Goal: Task Accomplishment & Management: Complete application form

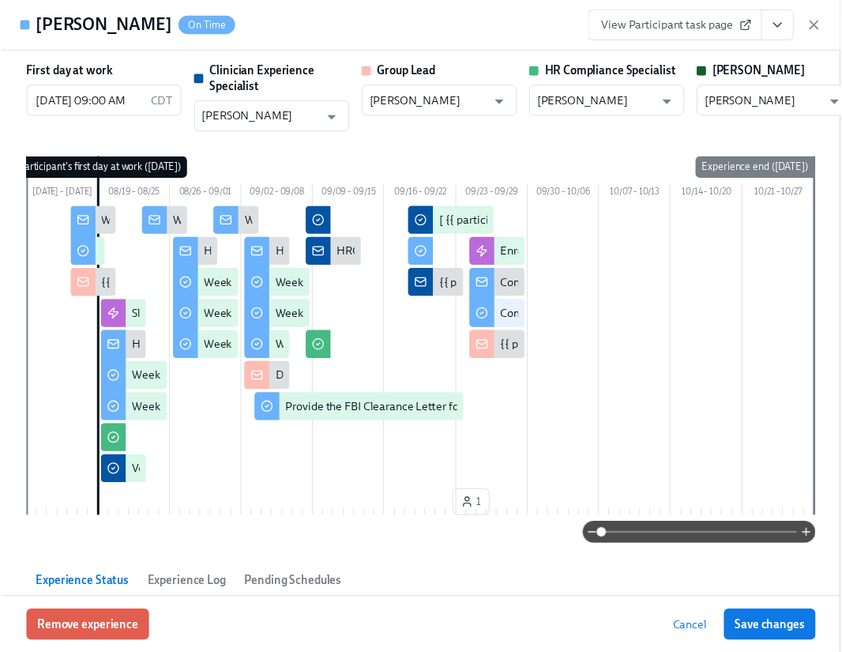
scroll to position [0, 22671]
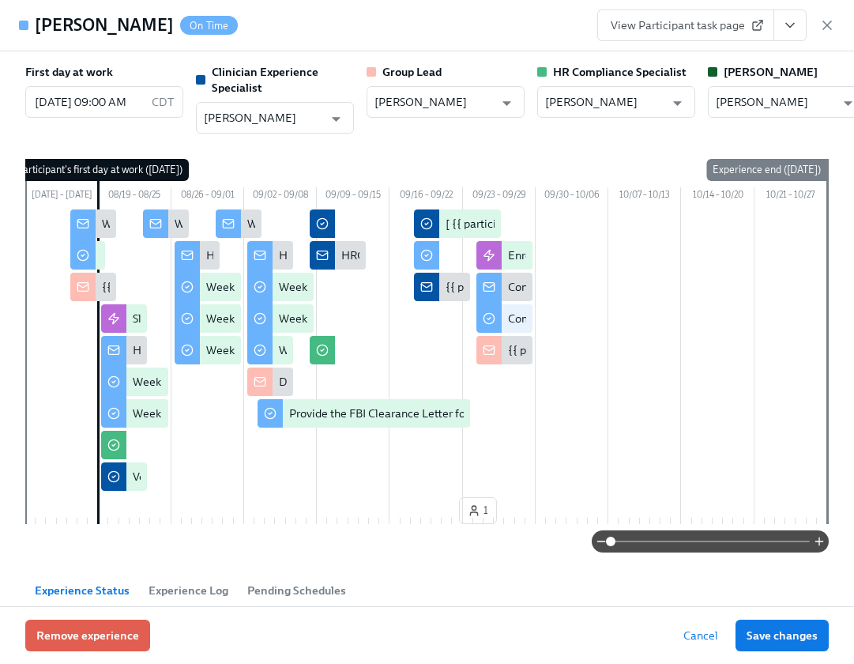
click at [834, 35] on div "View Participant task page" at bounding box center [716, 25] width 238 height 32
drag, startPoint x: 831, startPoint y: 29, endPoint x: 822, endPoint y: 29, distance: 9.5
click at [831, 29] on icon "button" at bounding box center [828, 25] width 16 height 16
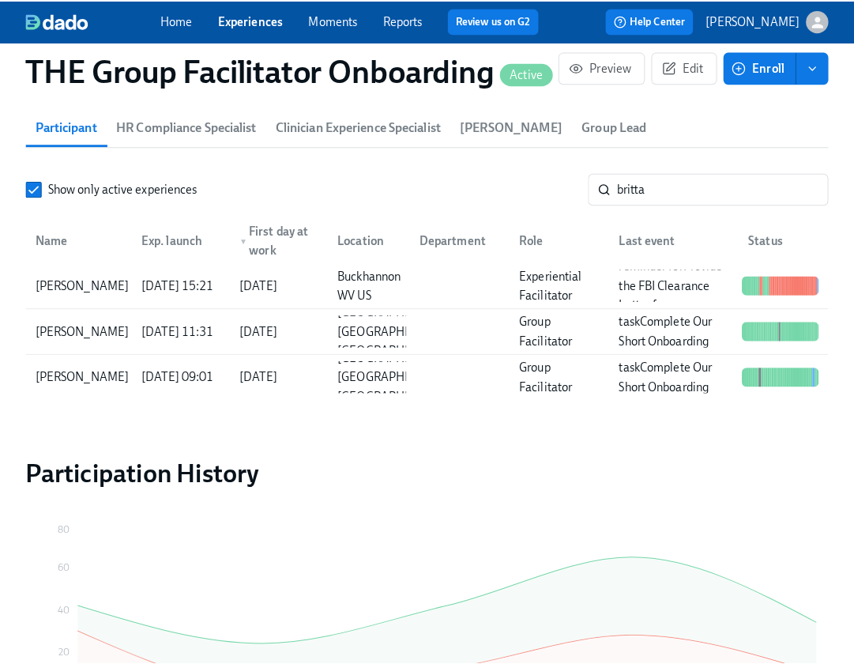
scroll to position [0, 22659]
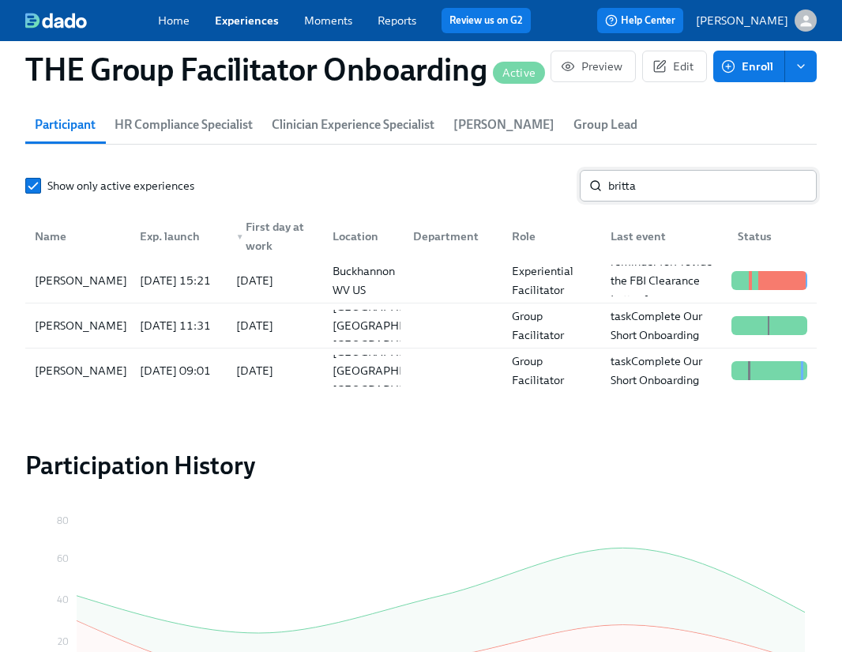
click at [681, 192] on input "britta" at bounding box center [713, 186] width 209 height 32
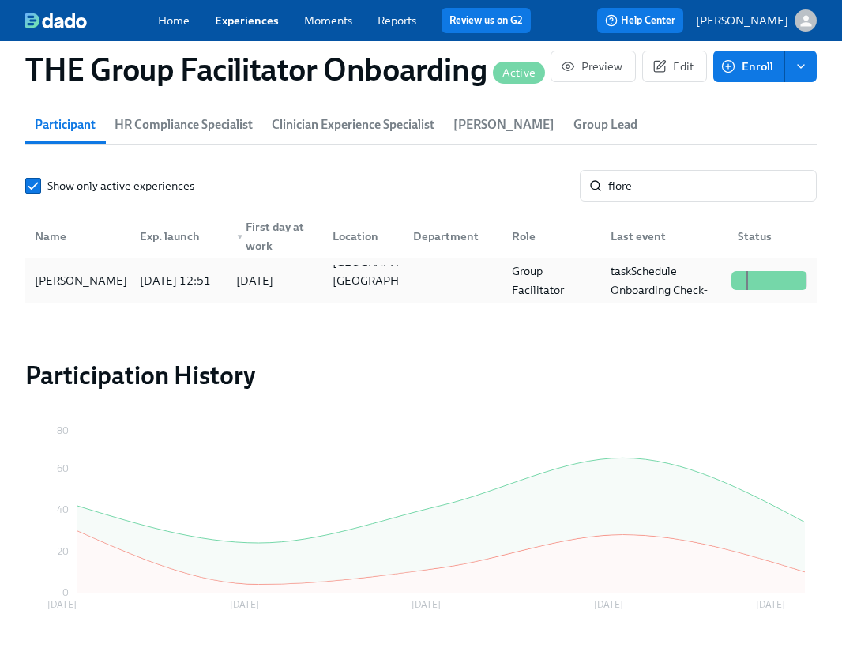
click at [127, 286] on div "2025/09/11 12:51" at bounding box center [175, 281] width 96 height 32
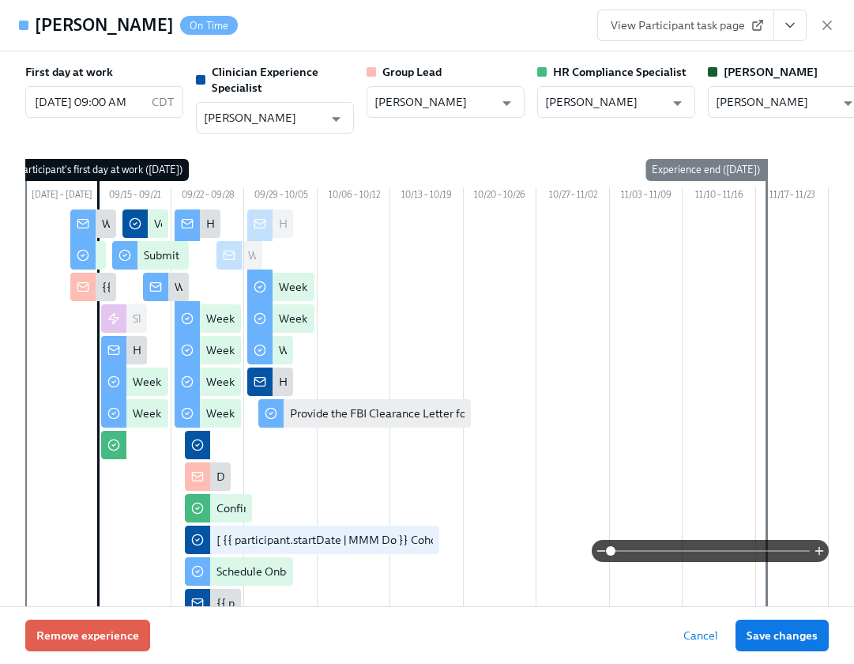
click at [796, 21] on icon "View task page" at bounding box center [790, 25] width 16 height 16
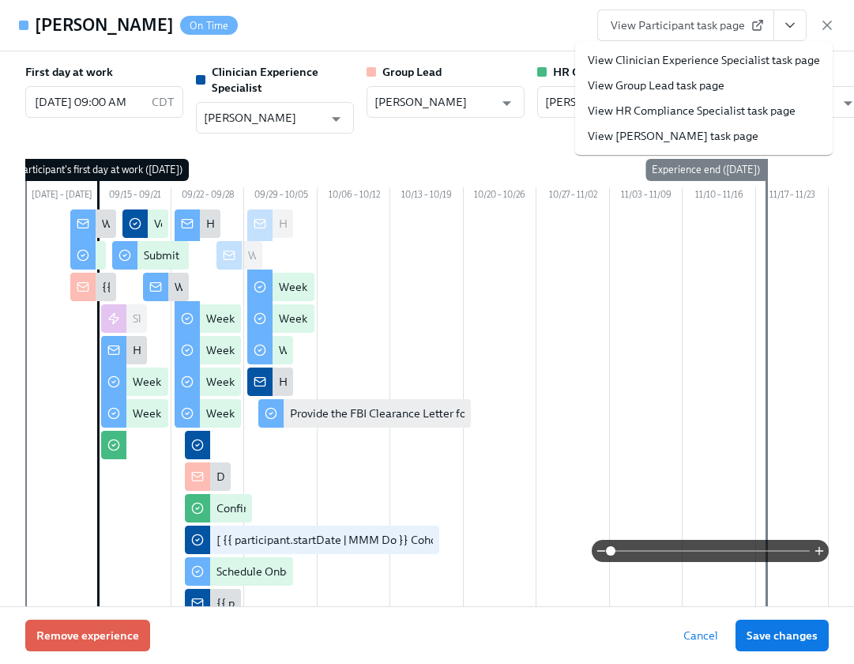
click at [737, 58] on link "View Clinician Experience Specialist task page" at bounding box center [704, 60] width 232 height 16
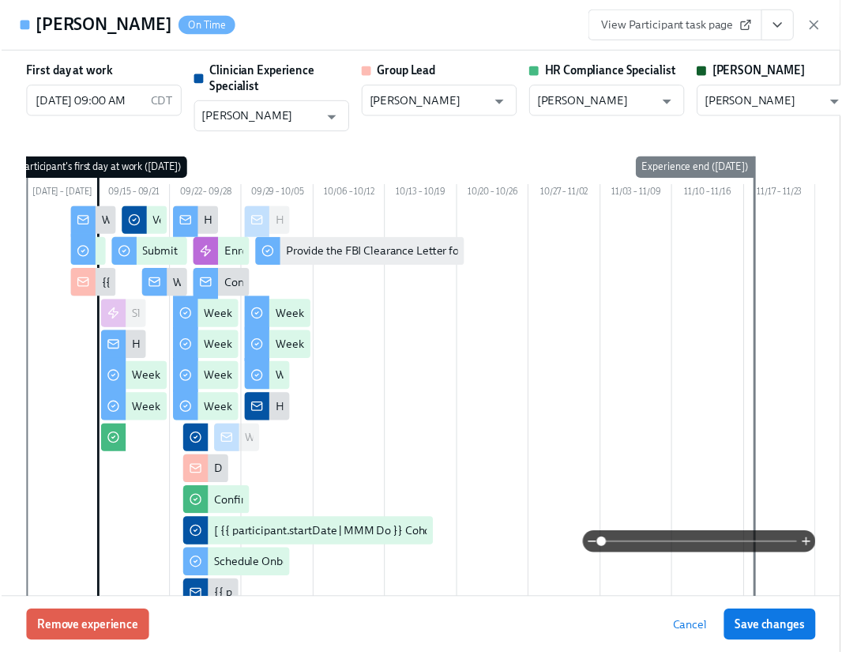
scroll to position [0, 22671]
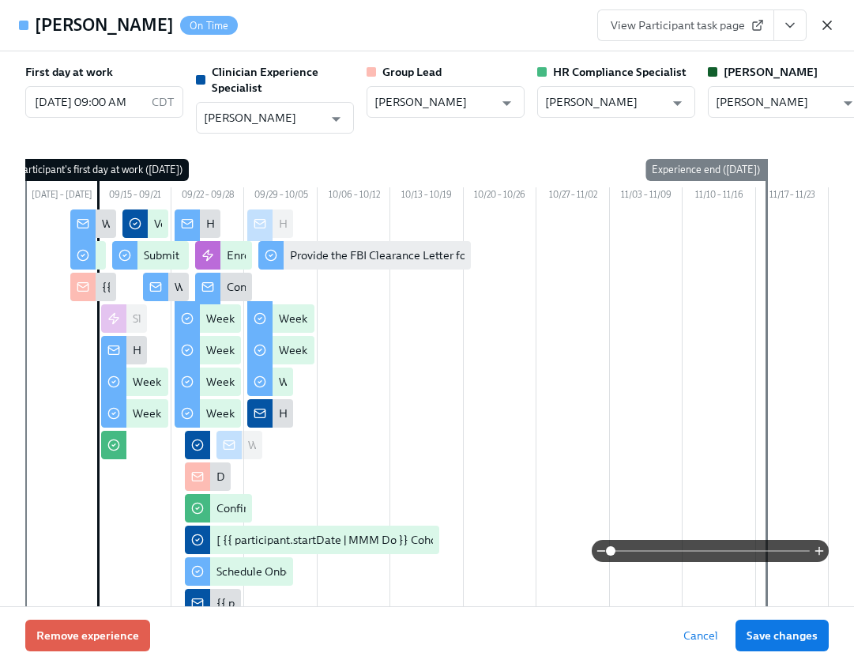
click at [828, 23] on icon "button" at bounding box center [828, 25] width 16 height 16
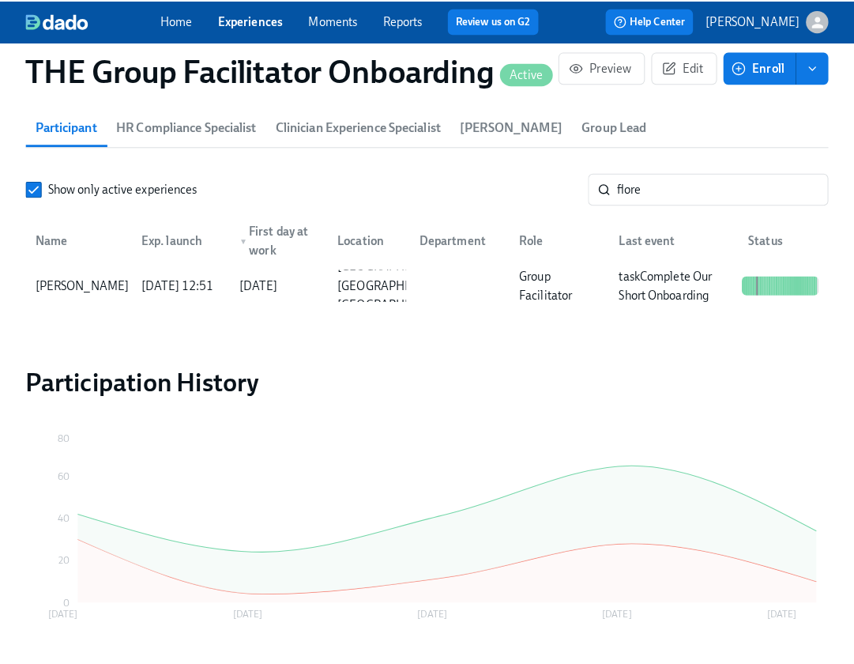
scroll to position [0, 22659]
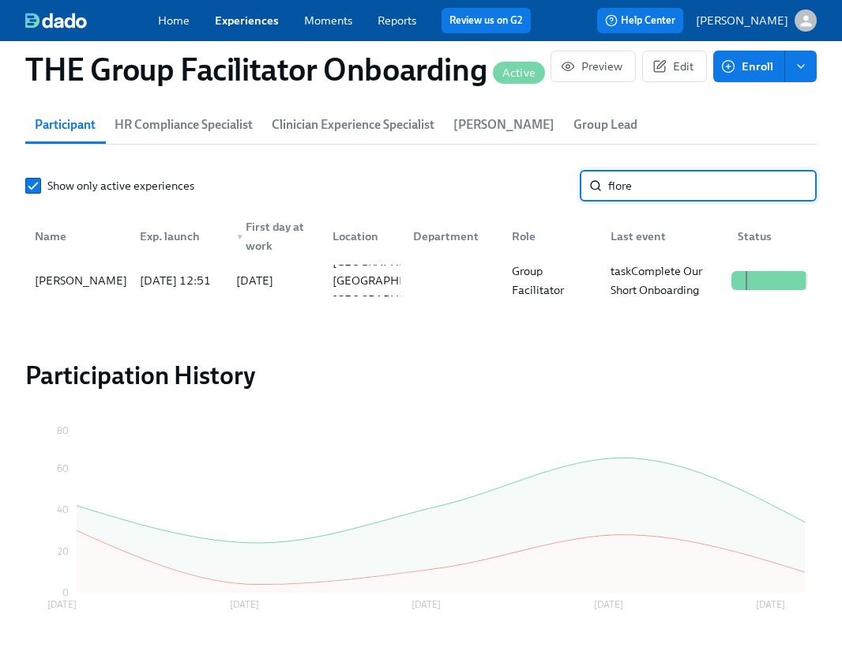
click at [671, 200] on input "flore" at bounding box center [713, 186] width 209 height 32
click at [669, 194] on input "flore" at bounding box center [713, 186] width 209 height 32
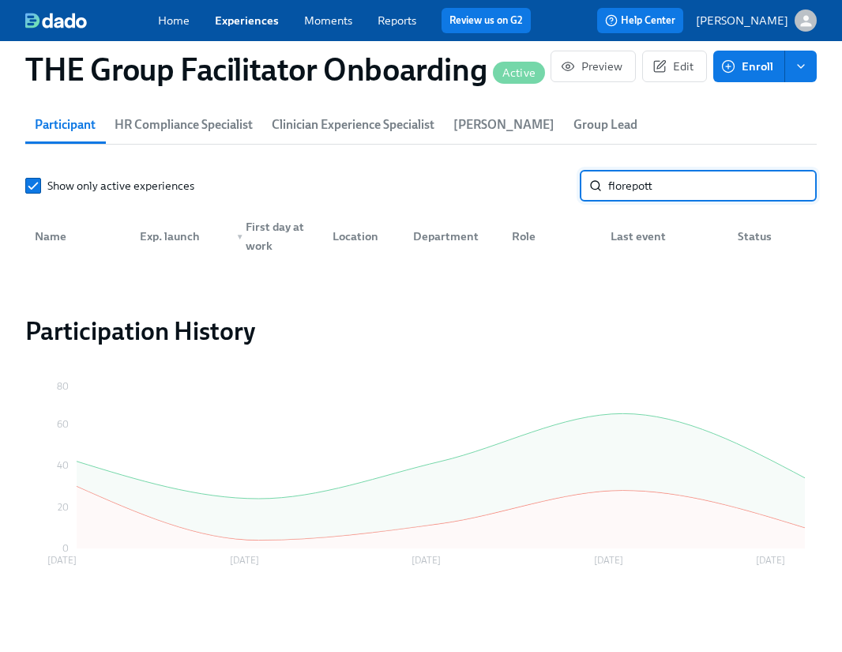
click at [652, 180] on input "florepott" at bounding box center [713, 186] width 209 height 32
click at [652, 193] on input "florepott" at bounding box center [713, 186] width 209 height 32
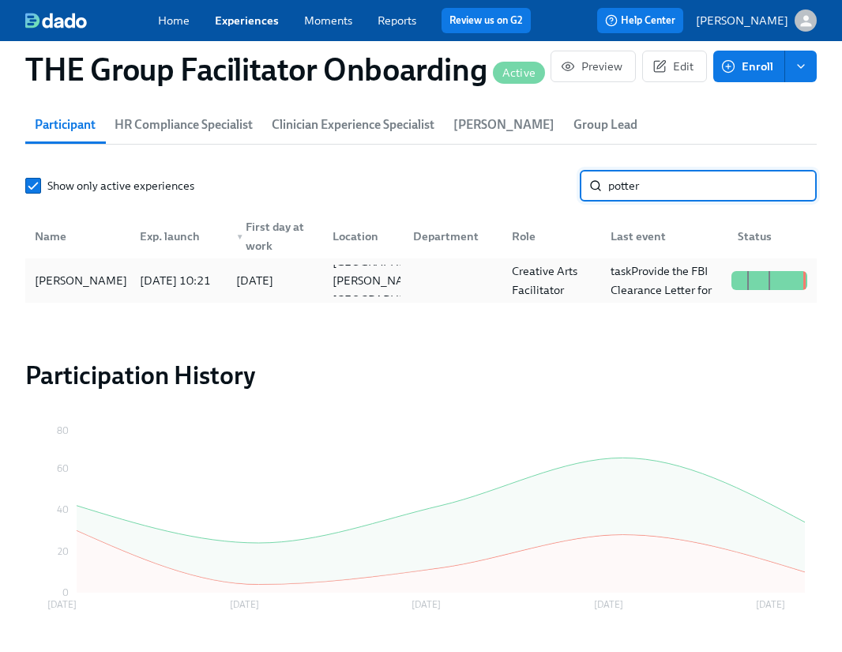
type input "potter"
click at [73, 290] on div "Sadie Potter" at bounding box center [80, 280] width 105 height 19
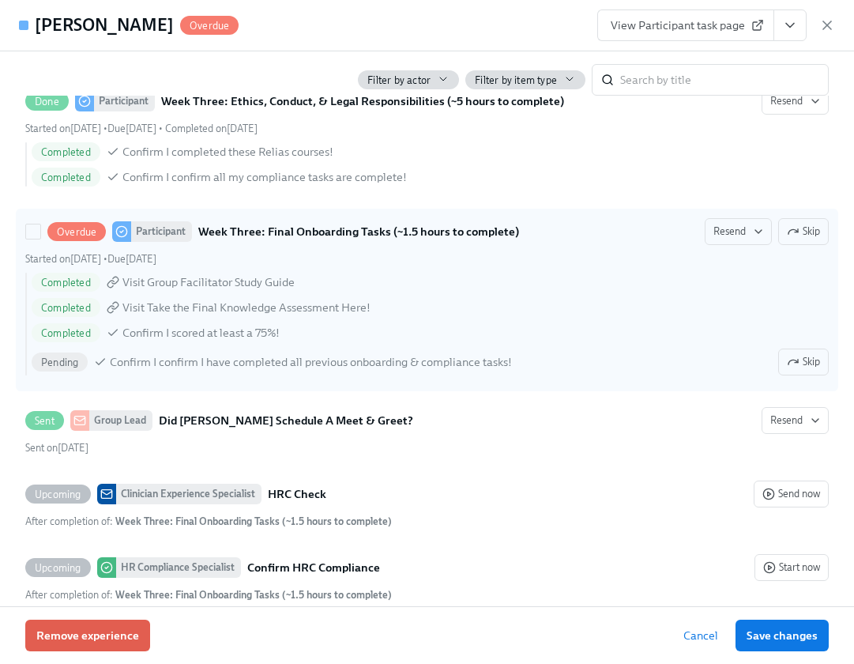
scroll to position [2913, 0]
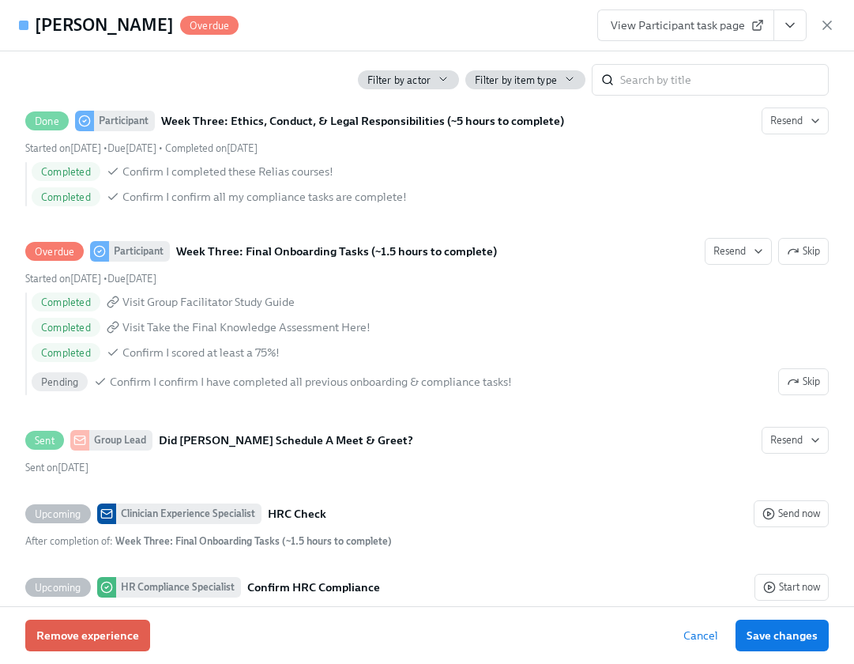
click at [703, 16] on link "View Participant task page" at bounding box center [685, 25] width 177 height 32
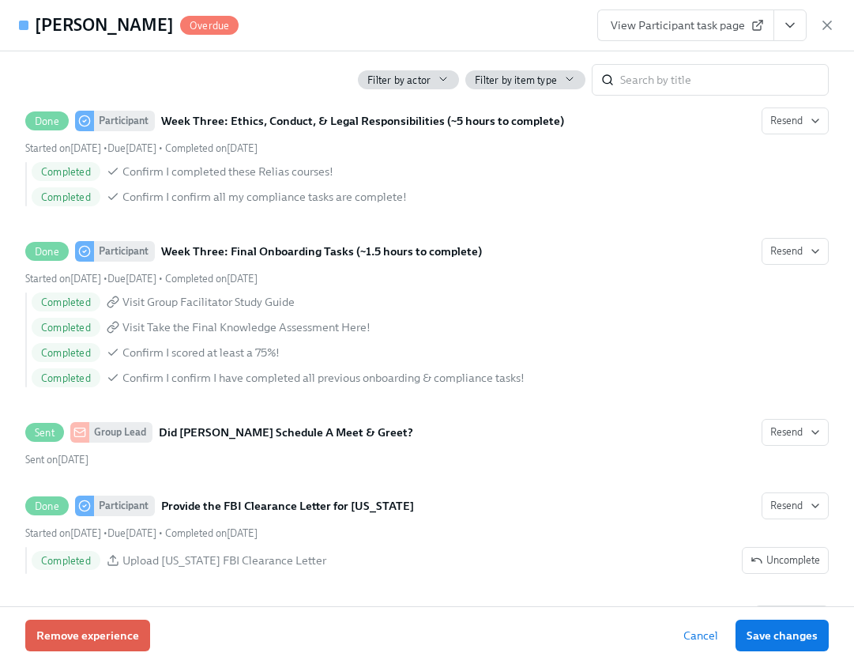
scroll to position [0, 22671]
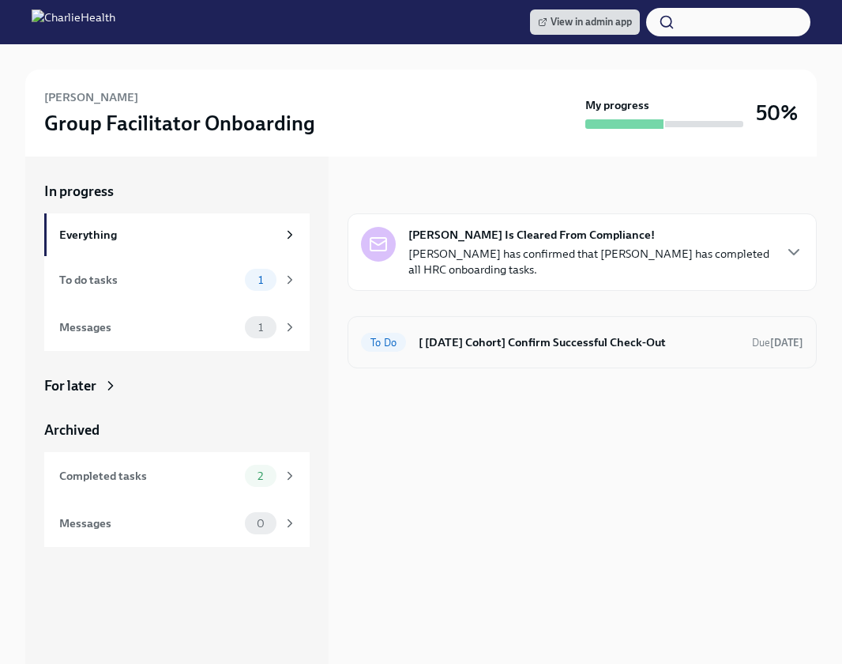
click at [518, 338] on h6 "[ [DATE] Cohort] Confirm Successful Check-Out" at bounding box center [579, 342] width 321 height 17
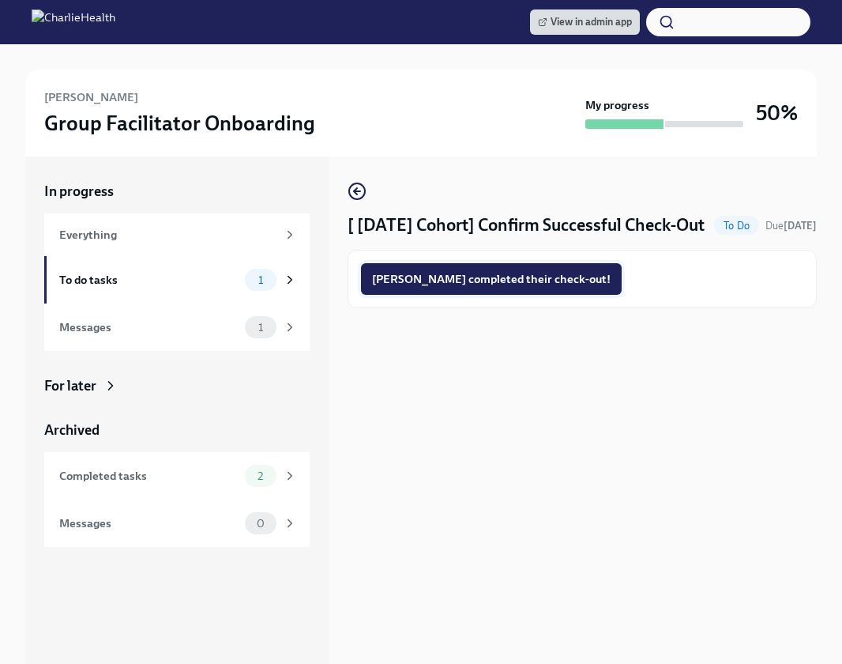
click at [514, 287] on span "Kristina completed their check-out!" at bounding box center [491, 279] width 239 height 16
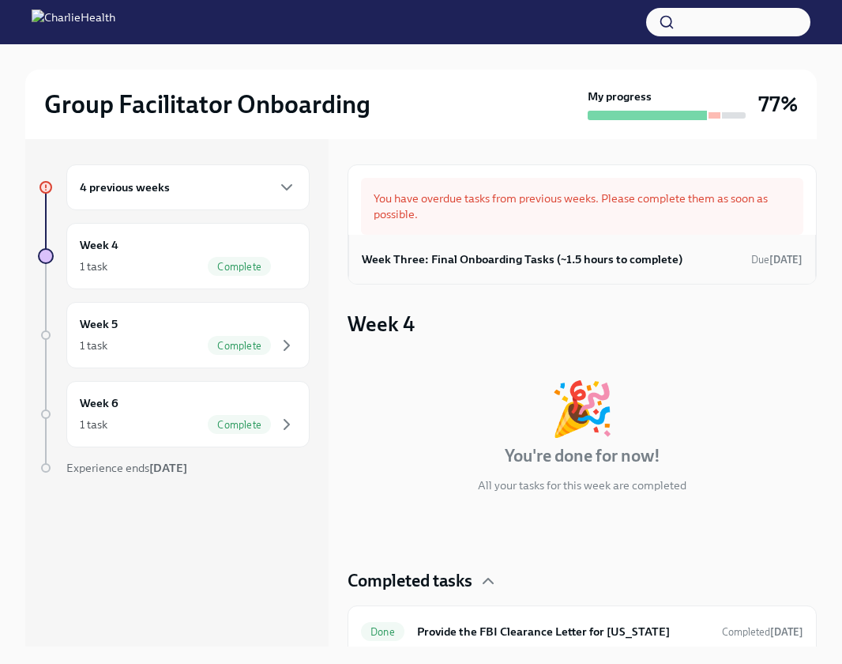
click at [616, 258] on h6 "Week Three: Final Onboarding Tasks (~1.5 hours to complete)" at bounding box center [522, 259] width 321 height 17
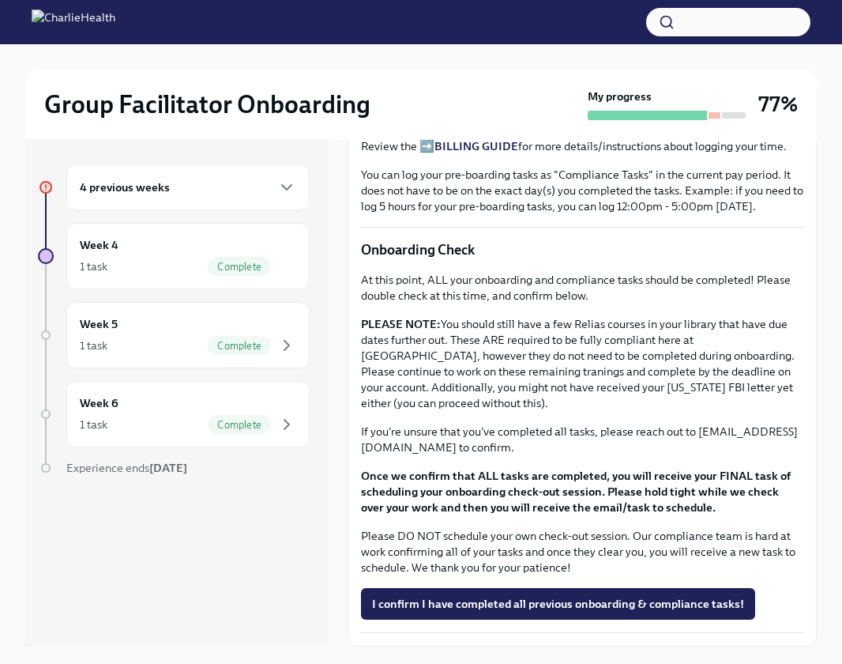
scroll to position [1104, 0]
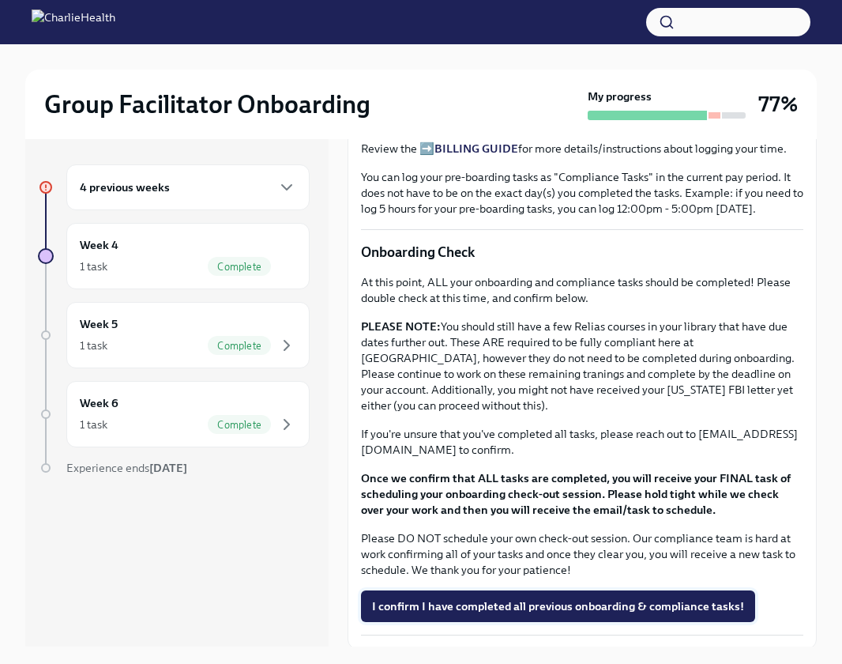
click at [631, 605] on button "I confirm I have completed all previous onboarding & compliance tasks!" at bounding box center [558, 606] width 394 height 32
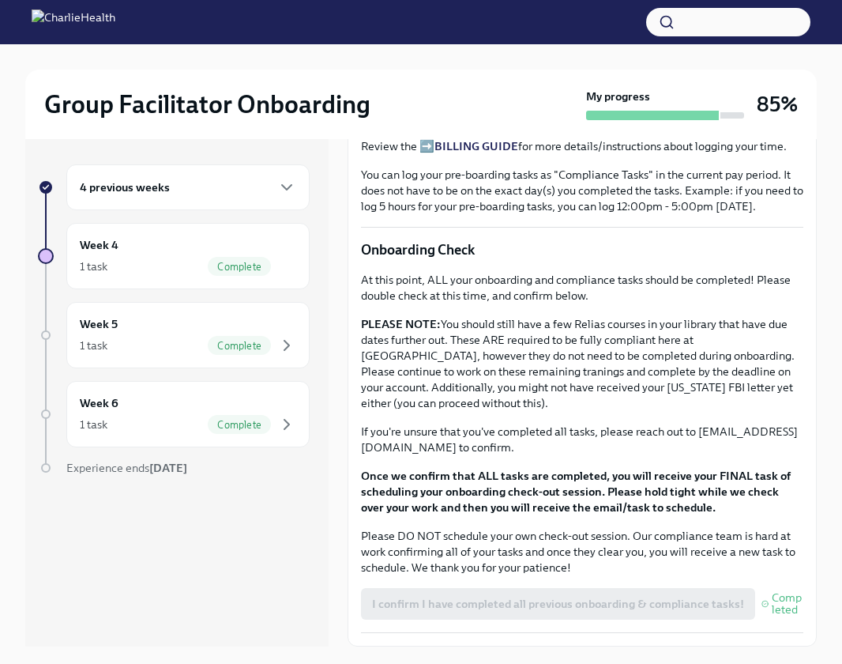
scroll to position [1118, 0]
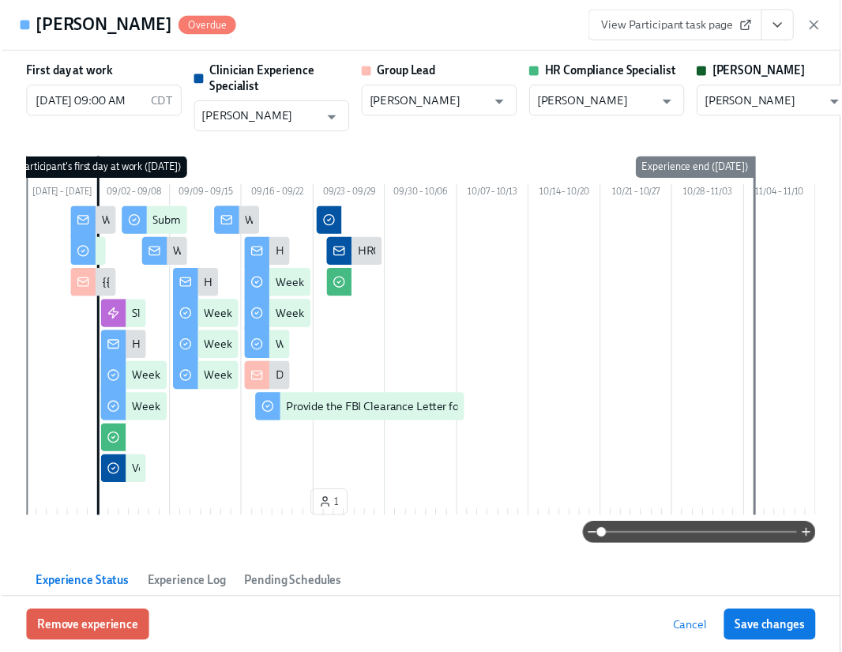
scroll to position [0, 22671]
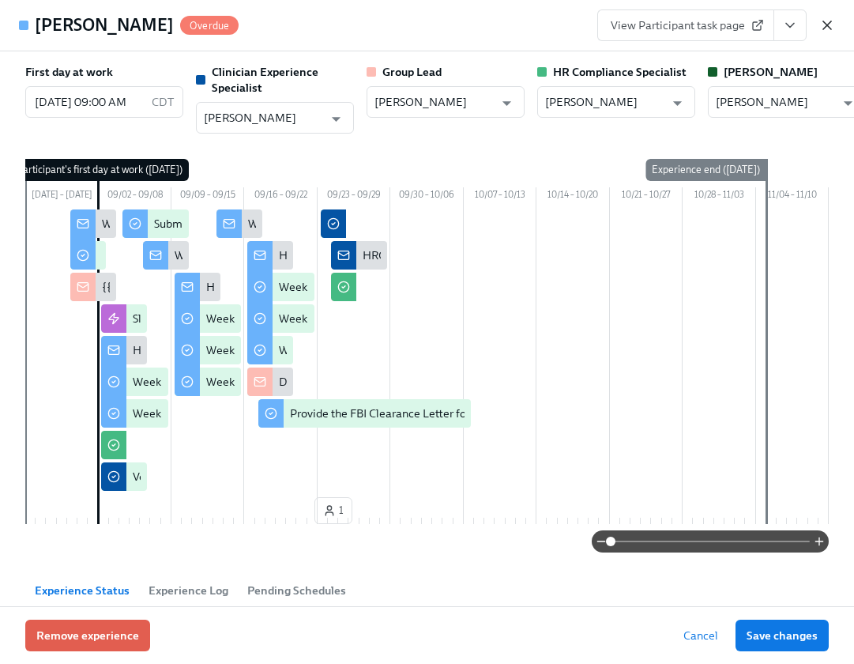
click at [828, 28] on icon "button" at bounding box center [828, 25] width 16 height 16
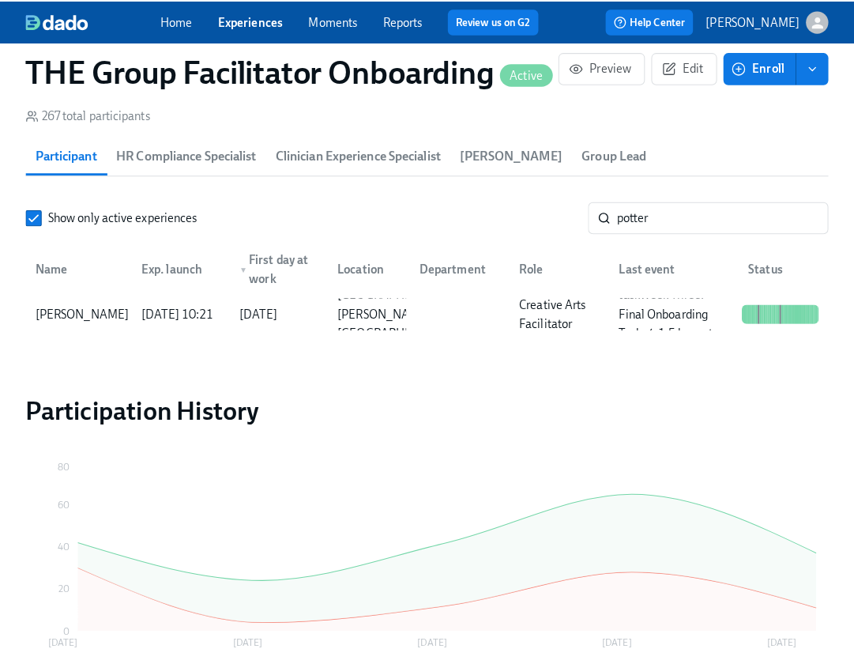
scroll to position [1362, 0]
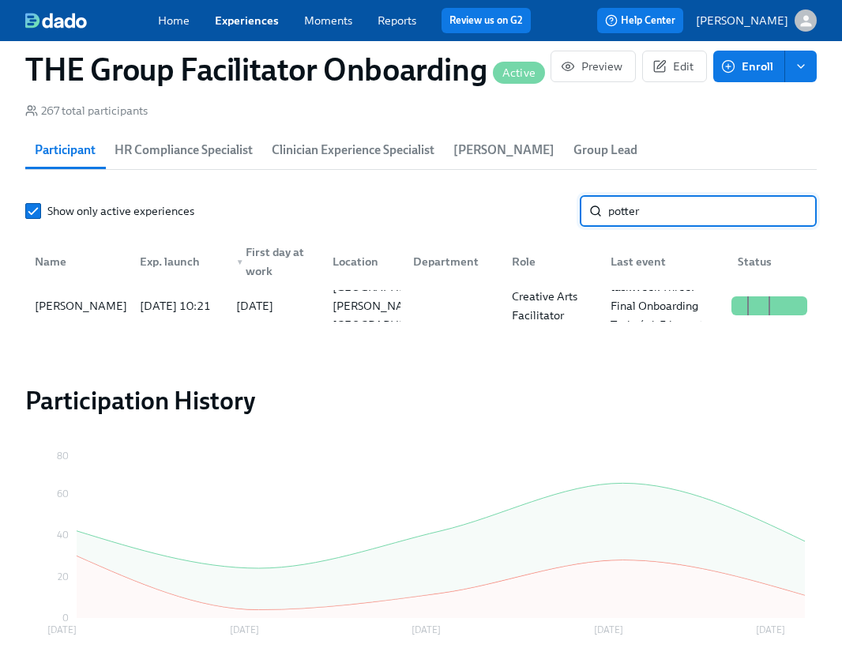
click at [670, 212] on input "potter" at bounding box center [713, 211] width 209 height 32
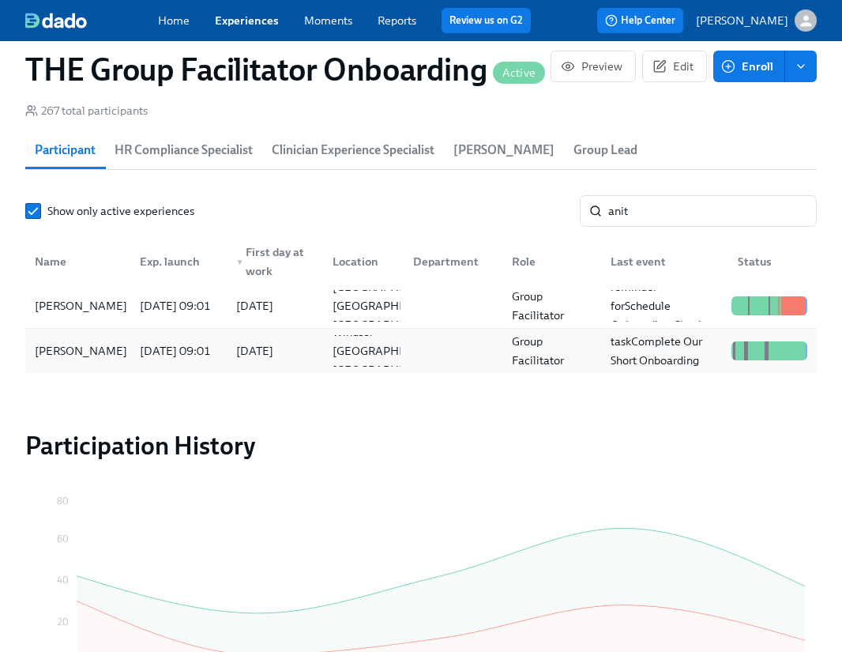
click at [143, 345] on div "2025/08/29 09:01" at bounding box center [176, 350] width 84 height 19
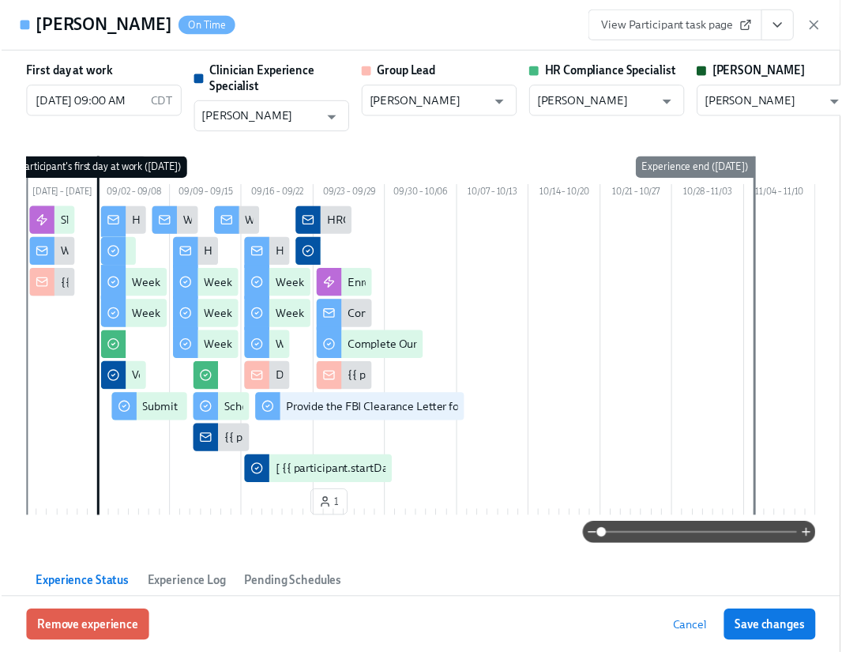
scroll to position [0, 22671]
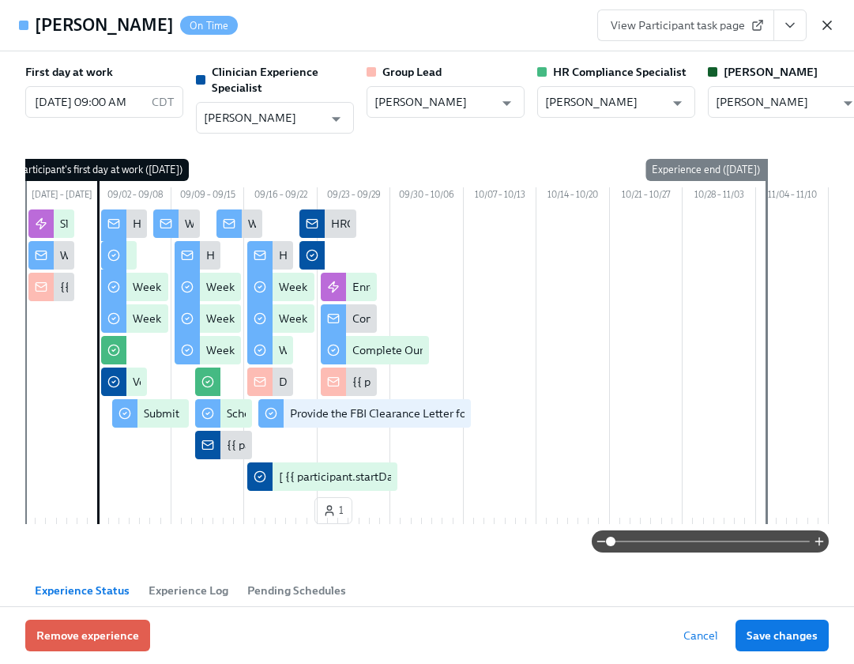
click at [826, 25] on icon "button" at bounding box center [828, 25] width 16 height 16
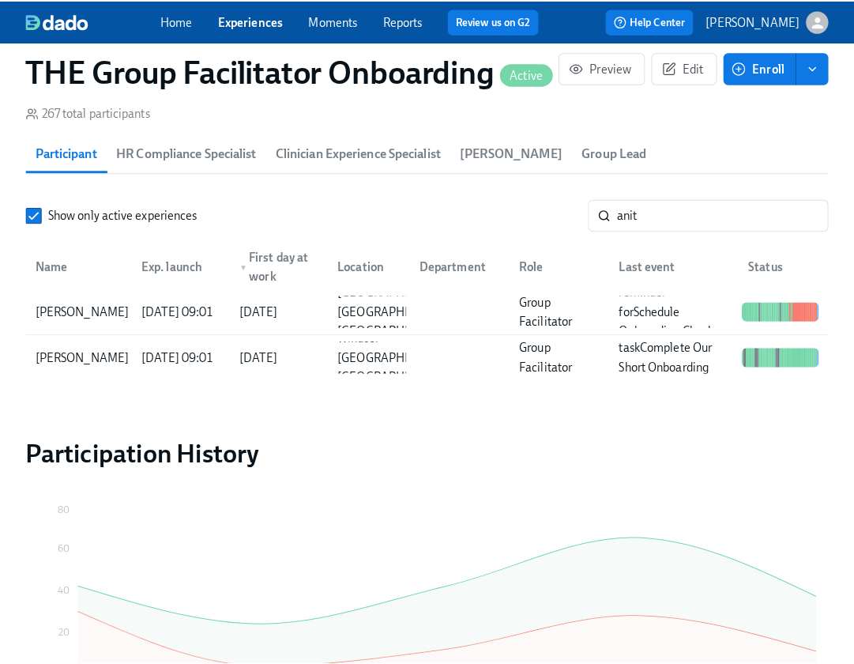
scroll to position [0, 22659]
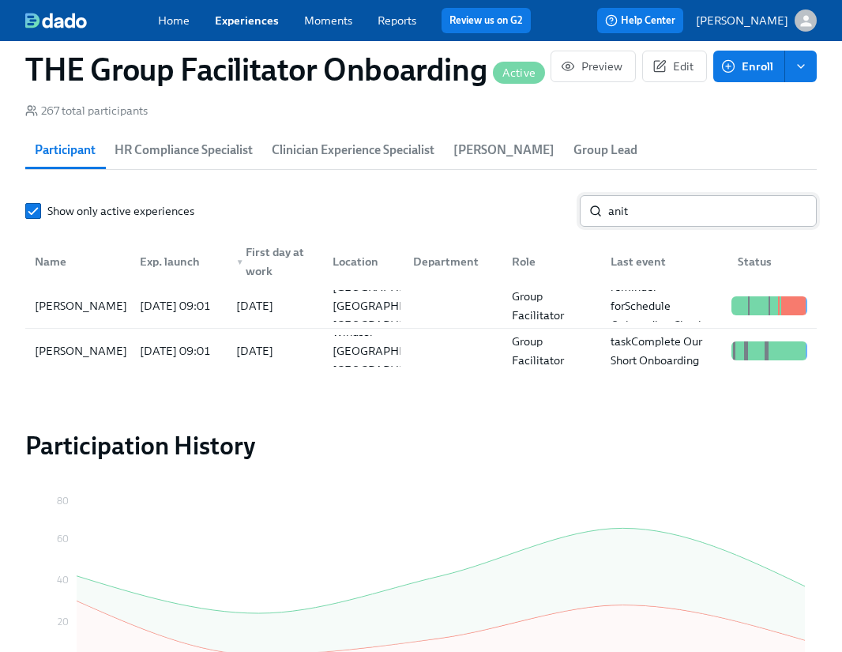
click at [658, 213] on input "anit" at bounding box center [713, 211] width 209 height 32
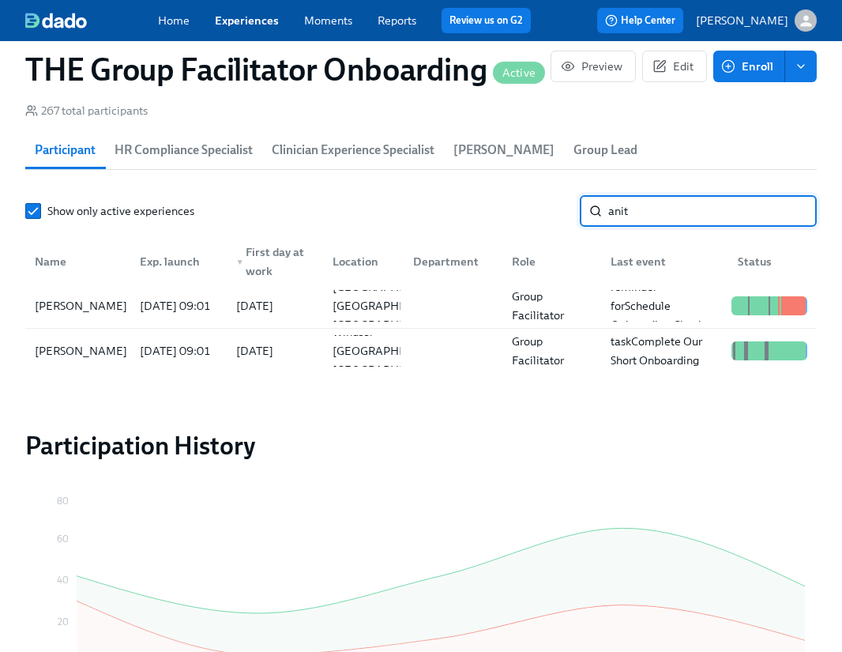
click at [658, 213] on input "anit" at bounding box center [713, 211] width 209 height 32
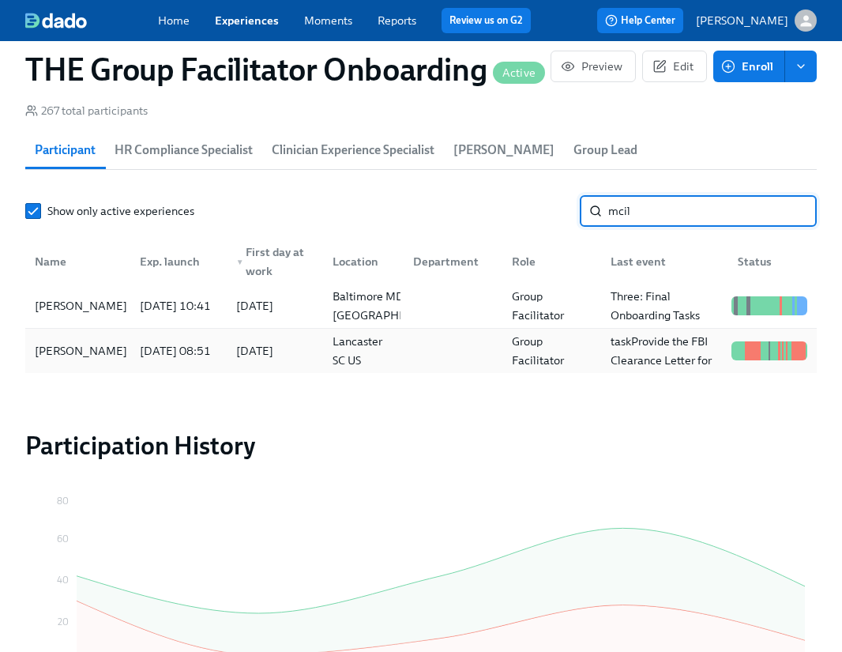
click at [85, 352] on div "Kayla McIlwain" at bounding box center [80, 350] width 105 height 19
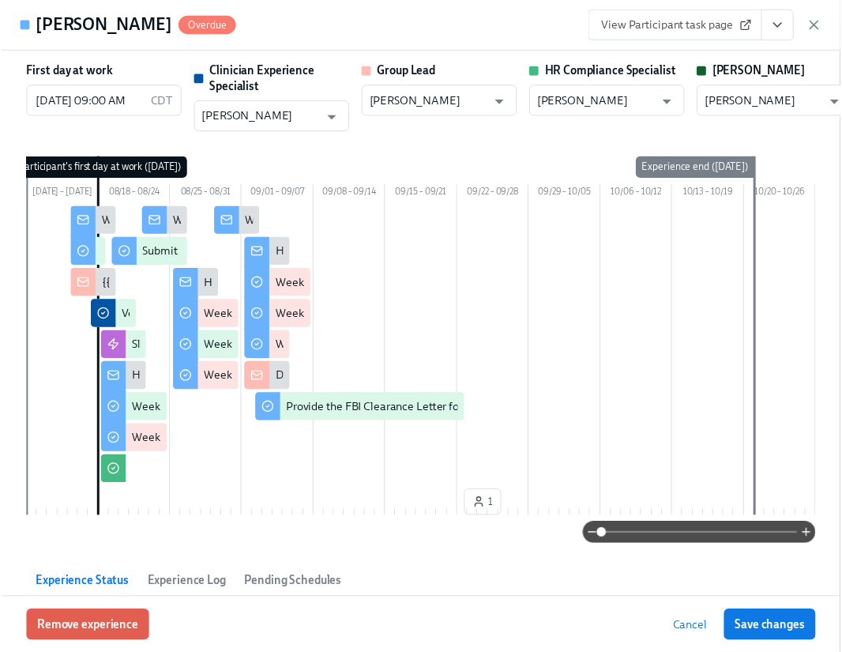
scroll to position [0, 22671]
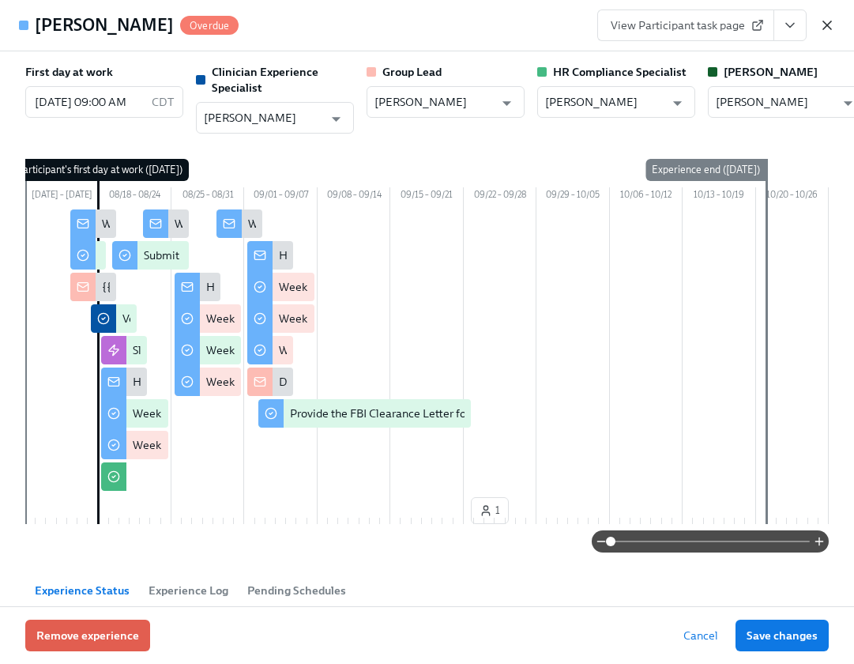
click at [827, 22] on icon "button" at bounding box center [828, 25] width 16 height 16
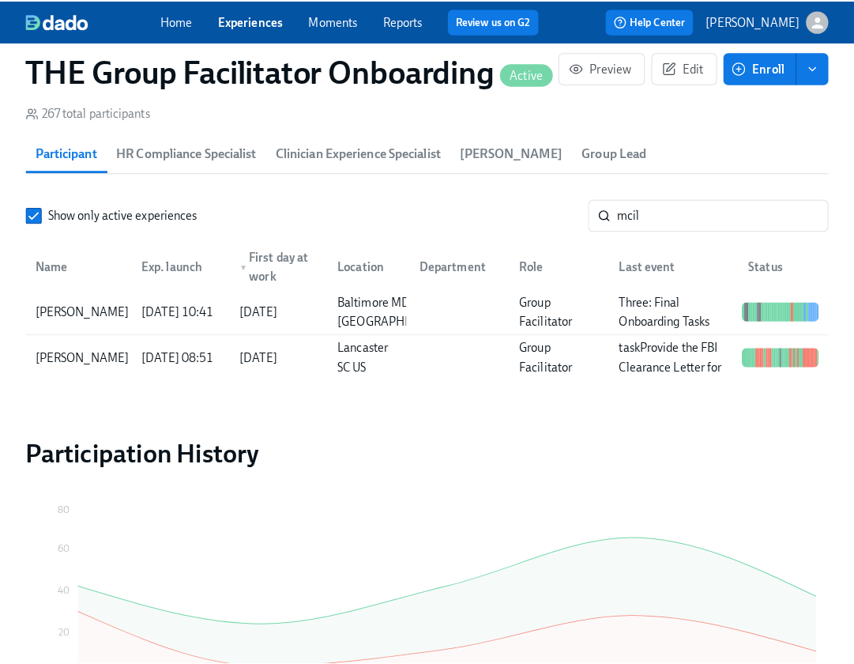
scroll to position [0, 22659]
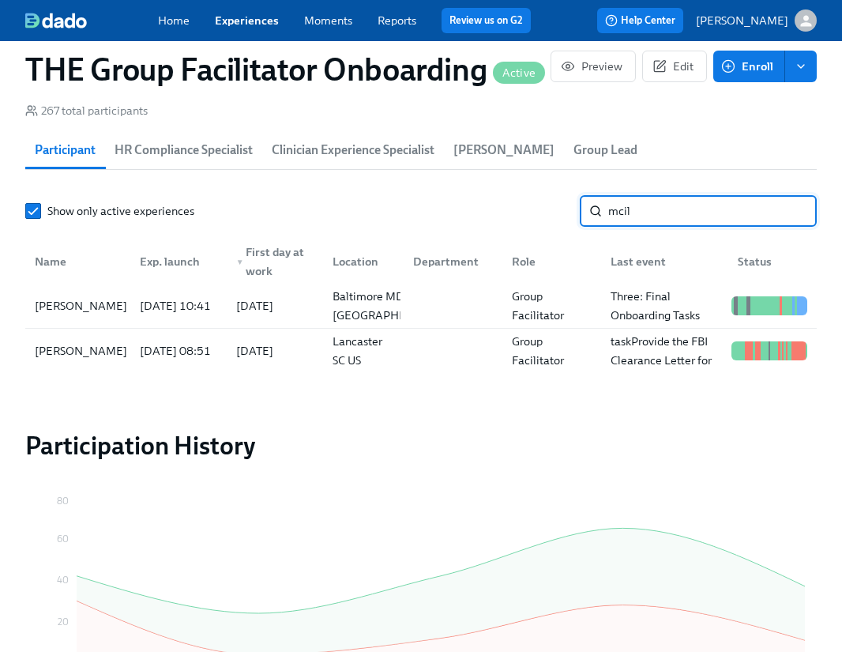
click at [637, 213] on input "mcil" at bounding box center [713, 211] width 209 height 32
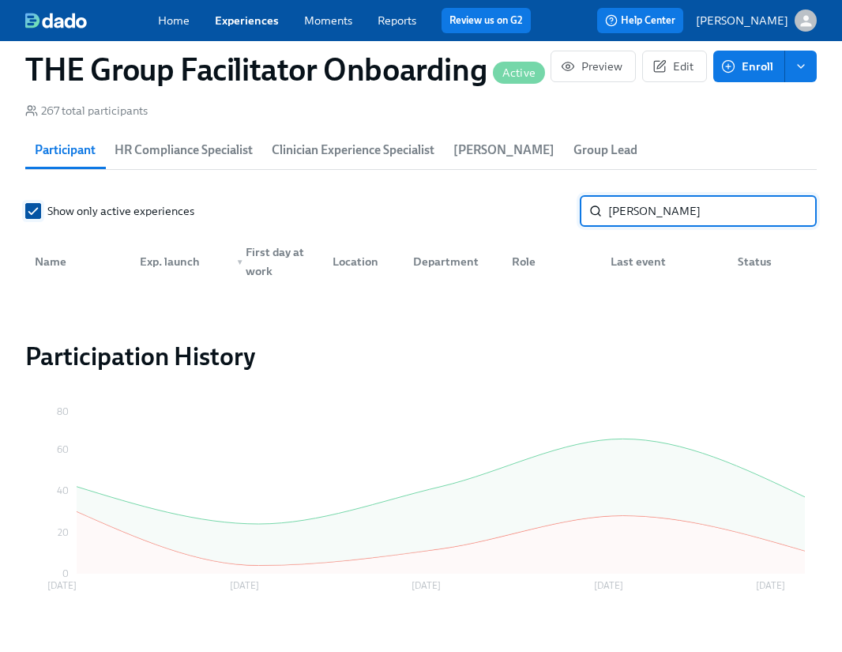
type input "darcy"
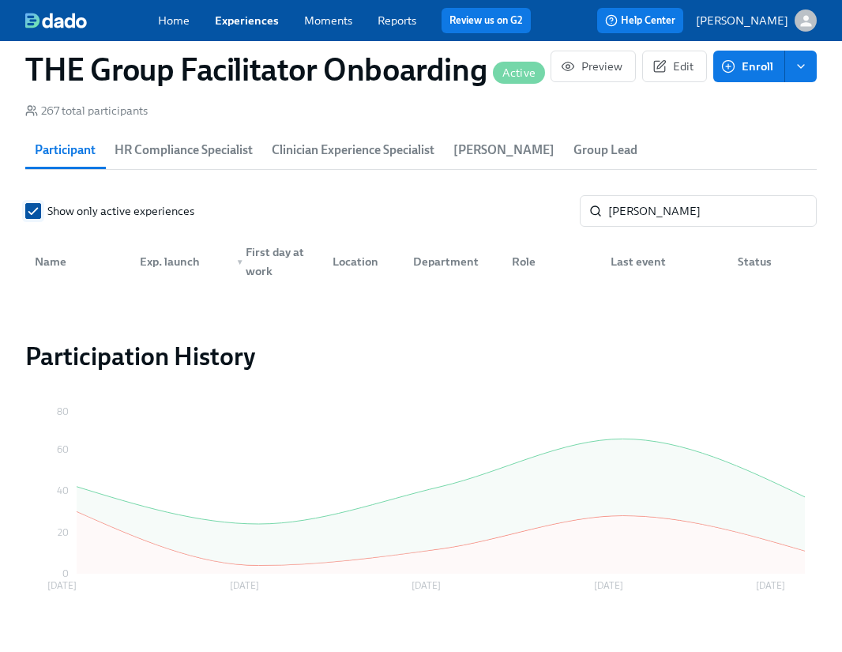
click at [36, 218] on input "Show only active experiences" at bounding box center [33, 211] width 14 height 14
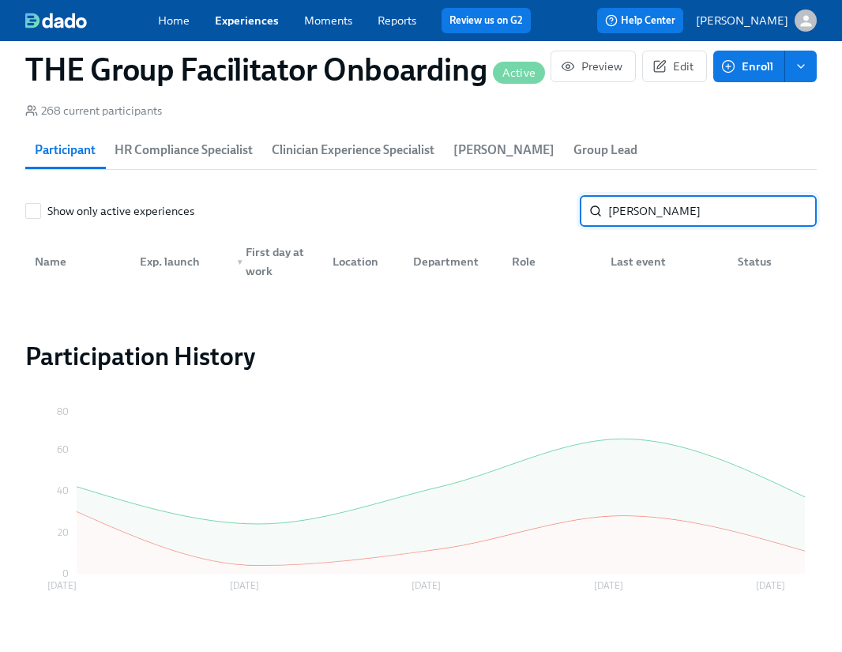
click at [667, 213] on input "darcy" at bounding box center [713, 211] width 209 height 32
click at [616, 211] on input "darcy" at bounding box center [713, 211] width 209 height 32
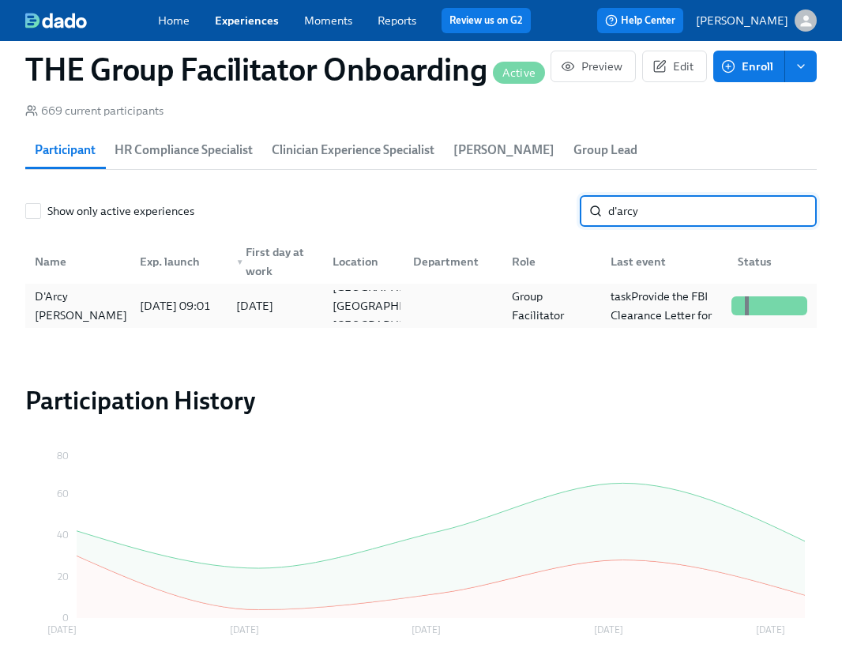
type input "d'arcy"
click at [74, 312] on div "D'Arcy Hearn" at bounding box center [80, 306] width 105 height 38
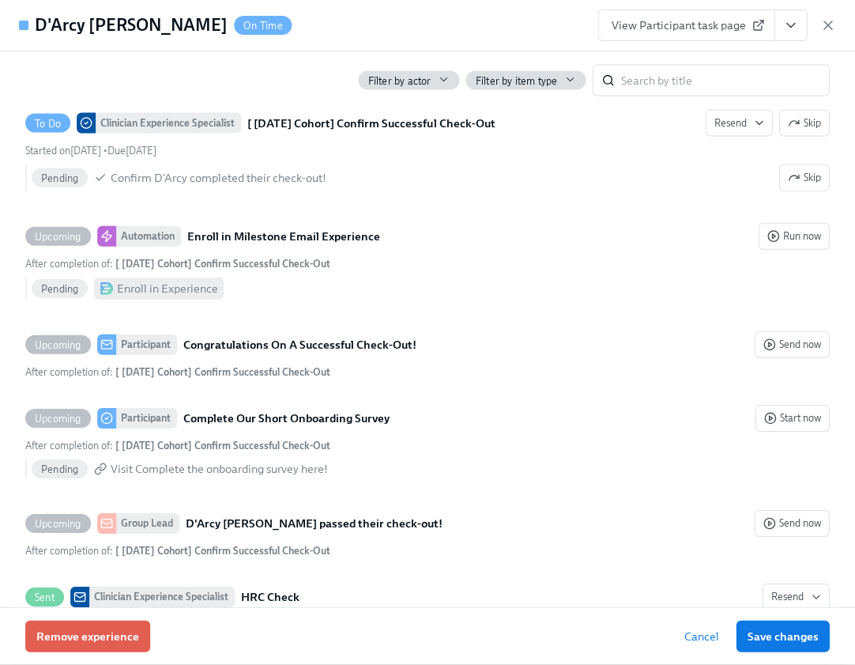
scroll to position [3862, 0]
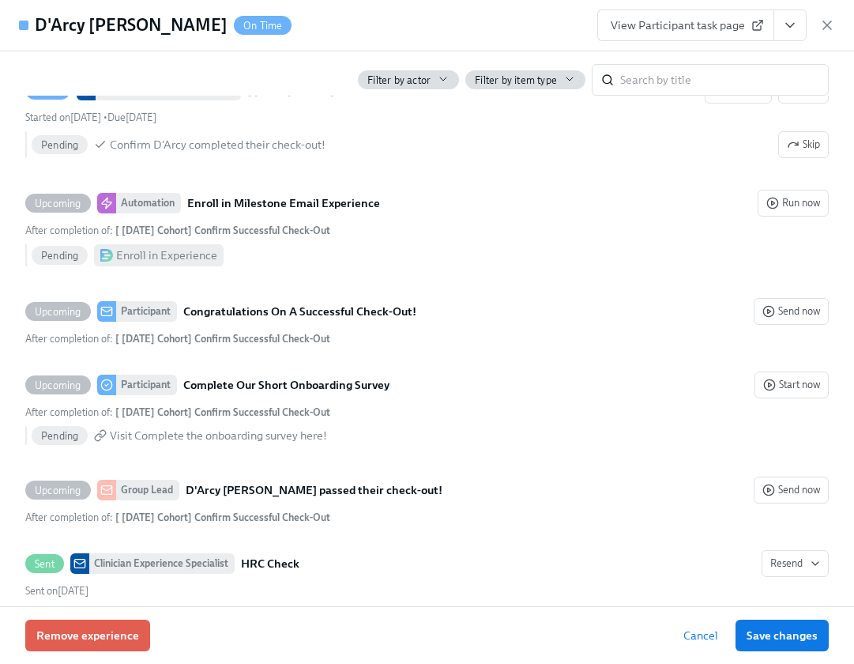
click at [664, 27] on span "View Participant task page" at bounding box center [686, 25] width 150 height 16
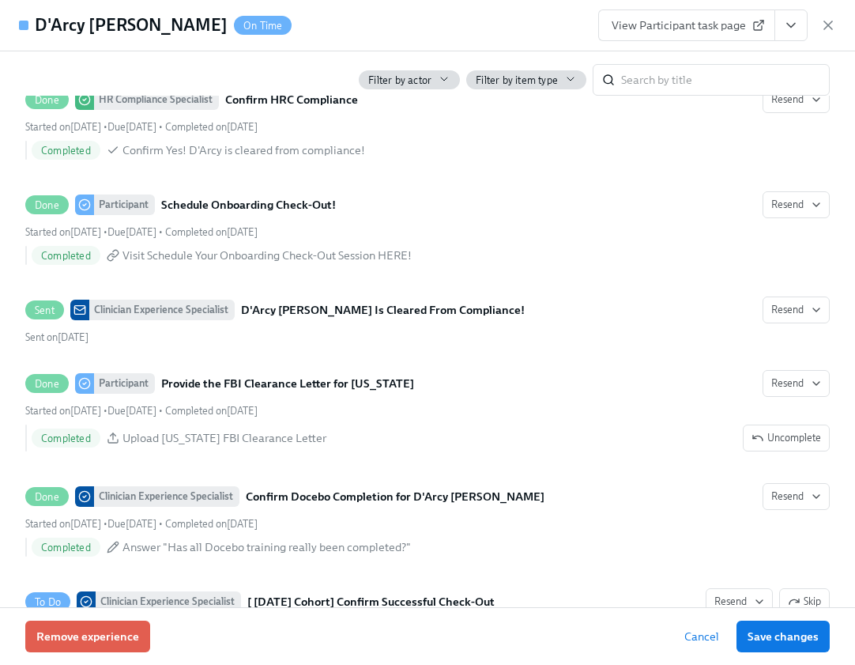
scroll to position [3383, 0]
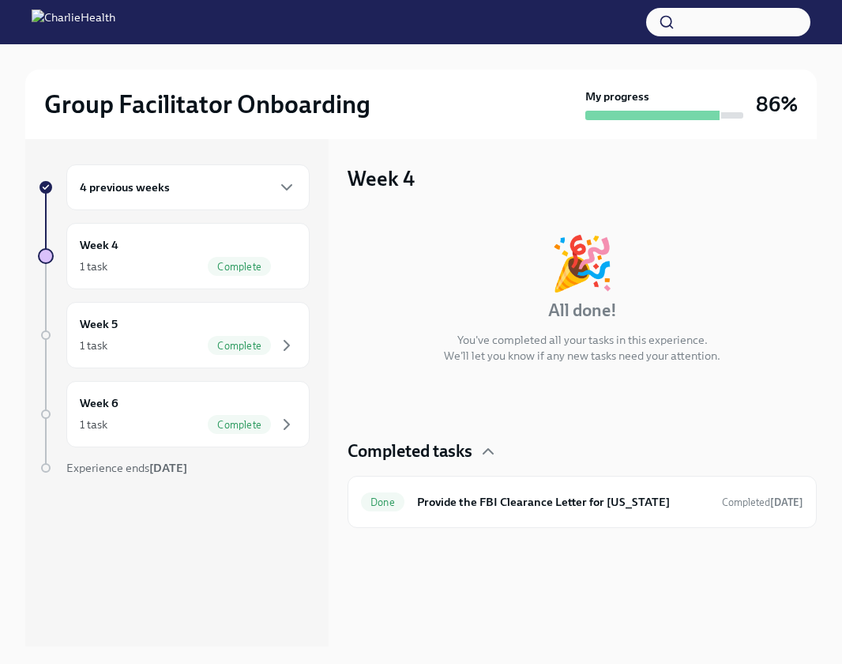
click at [274, 179] on div "4 previous weeks" at bounding box center [188, 187] width 217 height 19
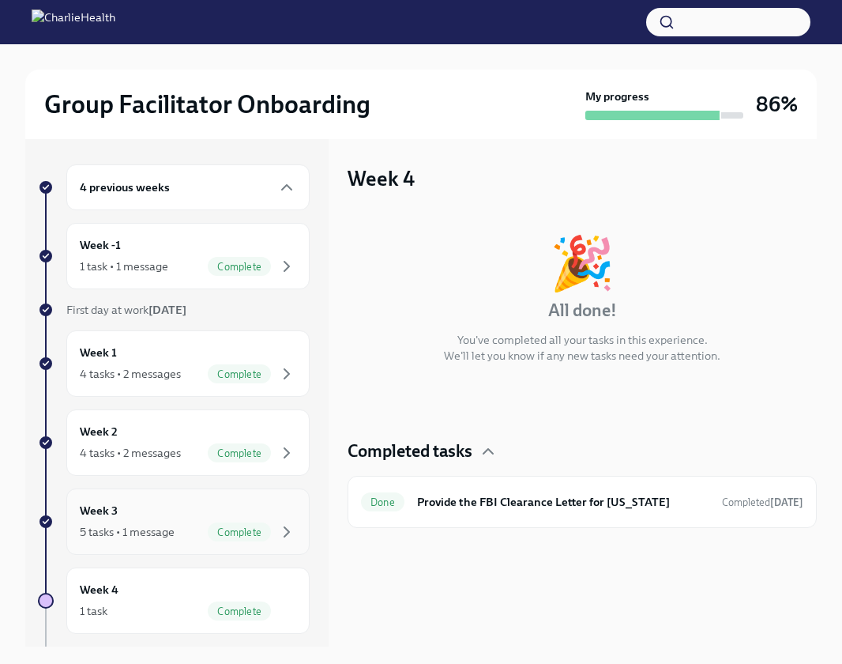
click at [271, 518] on div "Week 3 5 tasks • 1 message Complete" at bounding box center [188, 522] width 217 height 40
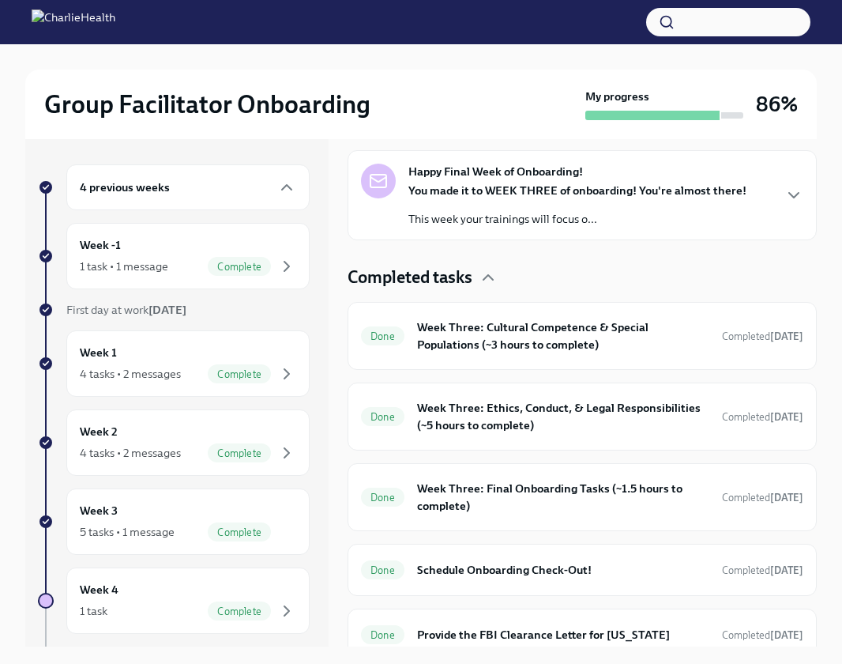
scroll to position [278, 0]
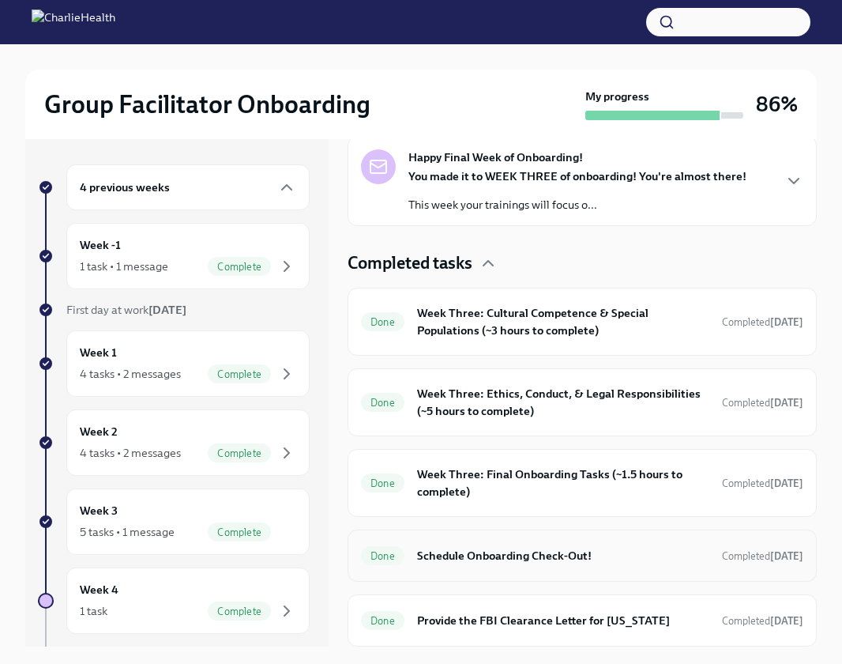
click at [576, 562] on h6 "Schedule Onboarding Check-Out!" at bounding box center [563, 555] width 292 height 17
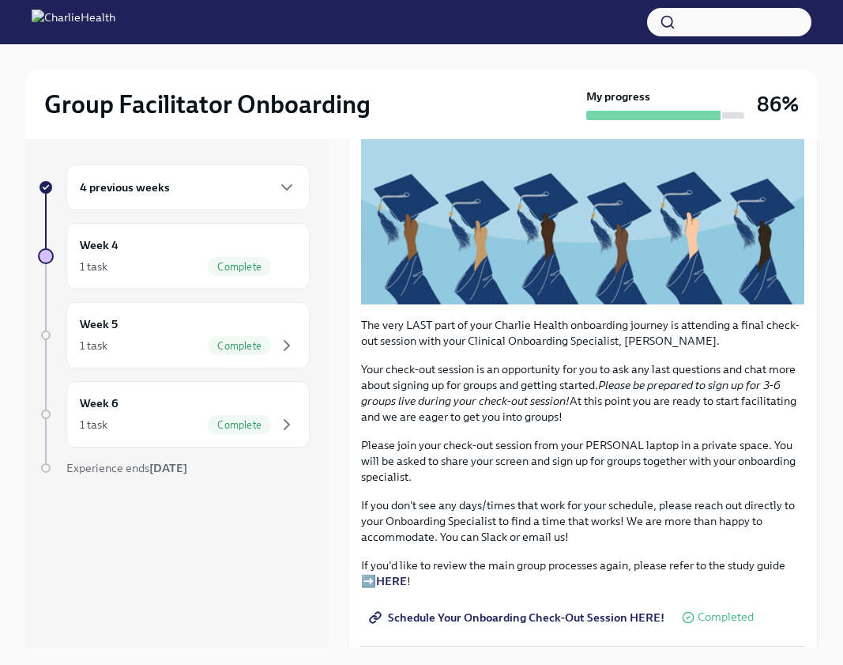
scroll to position [197, 0]
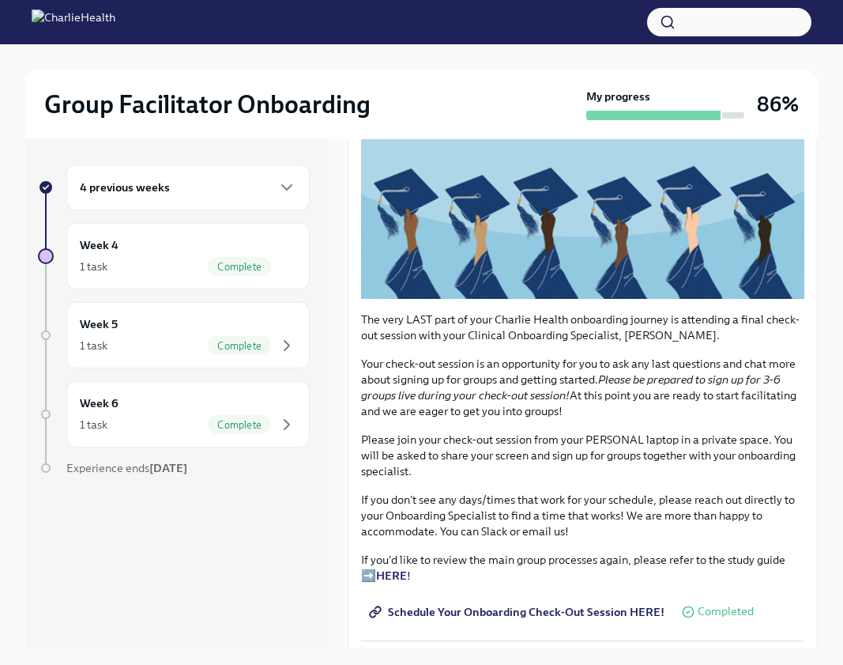
click at [562, 604] on span "Schedule Your Onboarding Check-Out Session HERE!" at bounding box center [518, 612] width 292 height 16
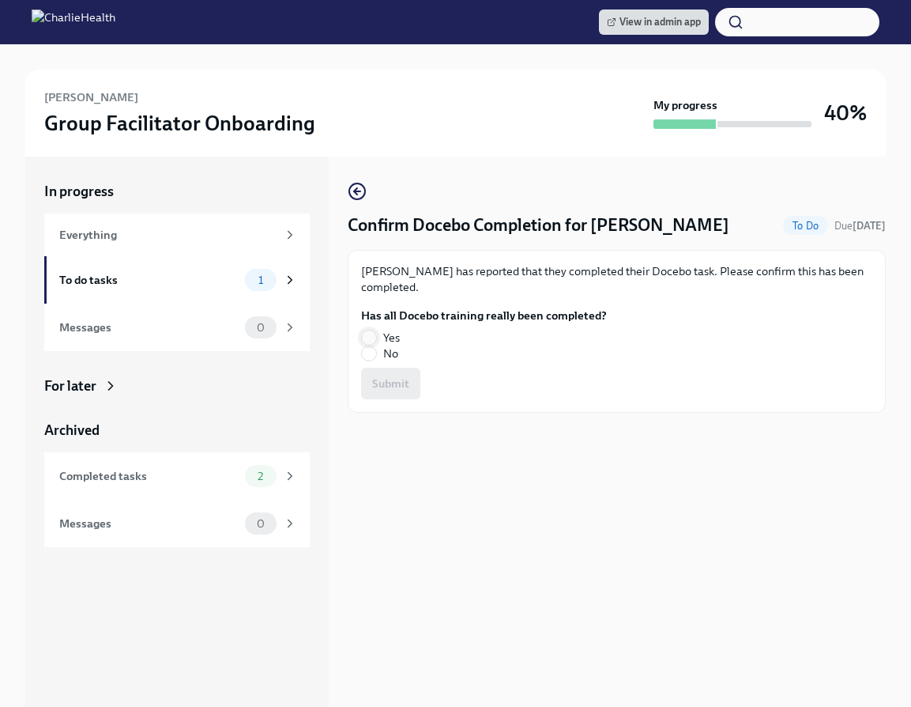
click at [369, 331] on input "Yes" at bounding box center [369, 337] width 14 height 14
radio input "true"
click at [397, 377] on span "Submit" at bounding box center [390, 383] width 37 height 16
